Goal: Information Seeking & Learning: Learn about a topic

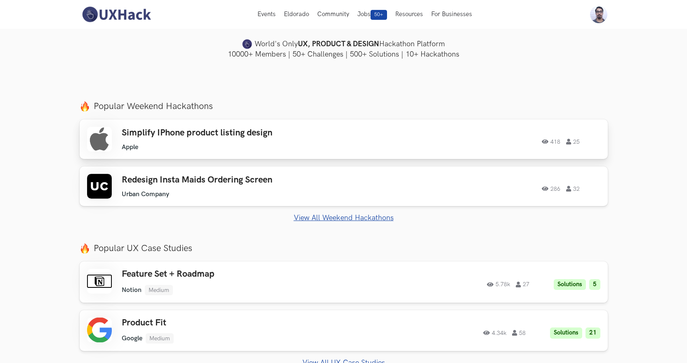
scroll to position [154, 0]
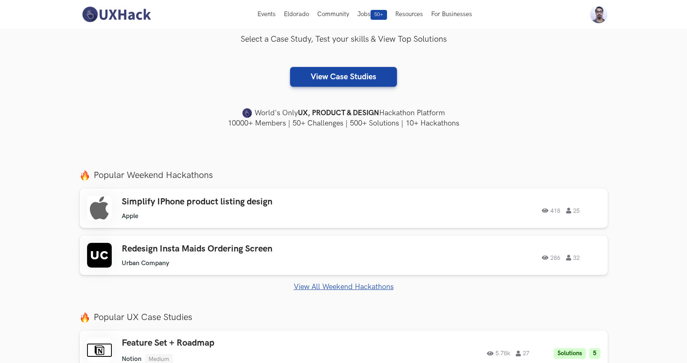
click at [350, 288] on link "View All Weekend Hackathons" at bounding box center [344, 286] width 529 height 9
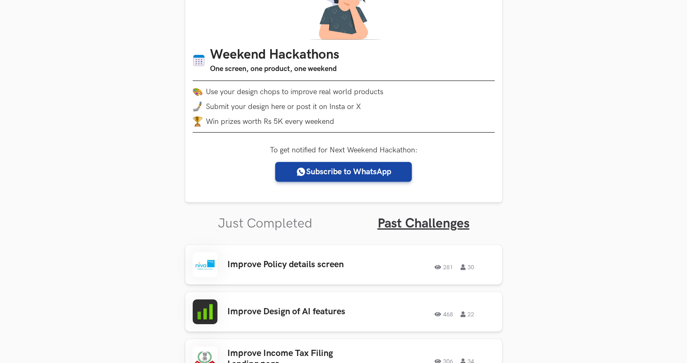
scroll to position [177, 0]
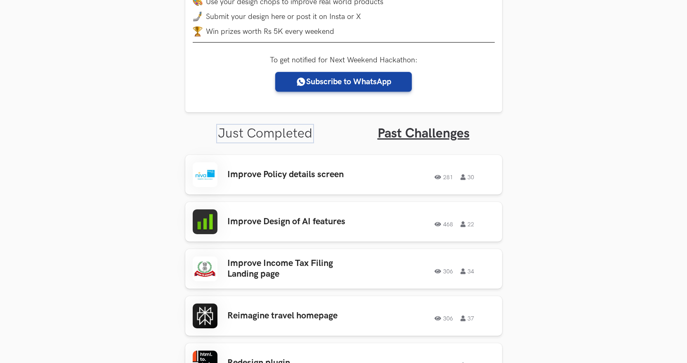
click at [299, 129] on link "Just Completed" at bounding box center [265, 134] width 95 height 16
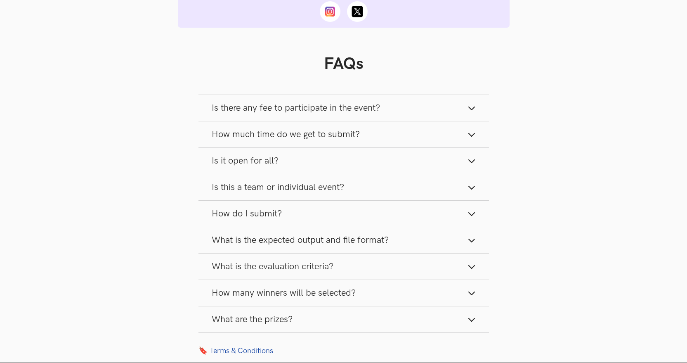
scroll to position [879, 0]
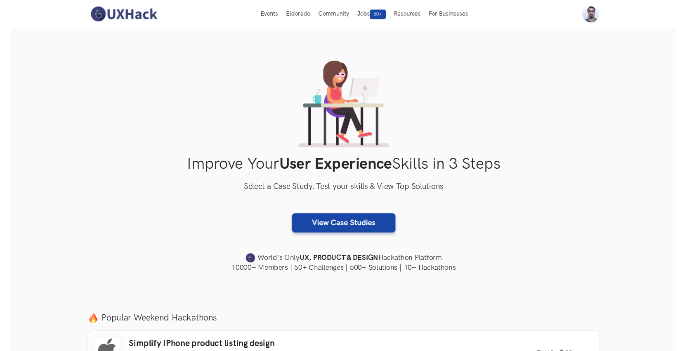
scroll to position [154, 0]
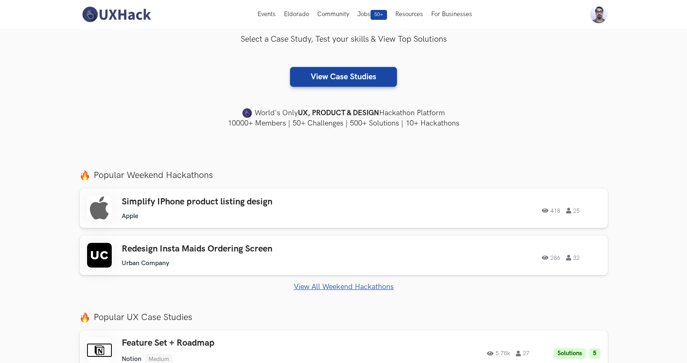
click at [377, 123] on h4 "10000+ Members | 50+ Challenges | 500+ Solutions | 10+ Hackathons" at bounding box center [344, 123] width 529 height 10
